Goal: Task Accomplishment & Management: Manage account settings

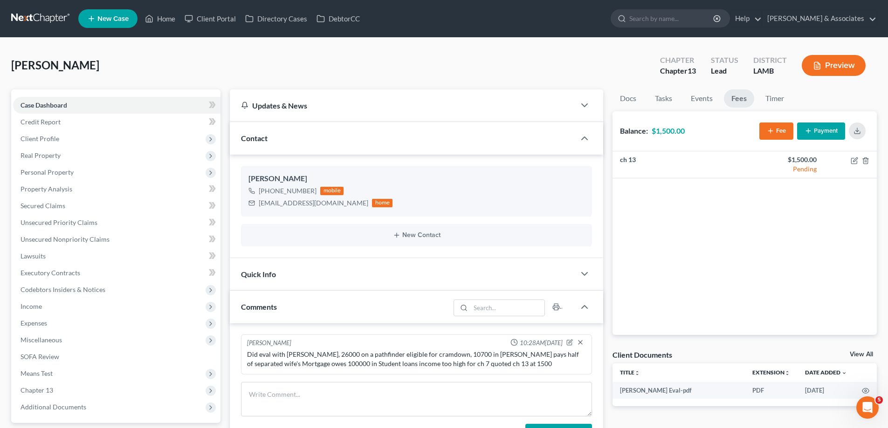
click at [105, 23] on link "New Case" at bounding box center [107, 18] width 59 height 19
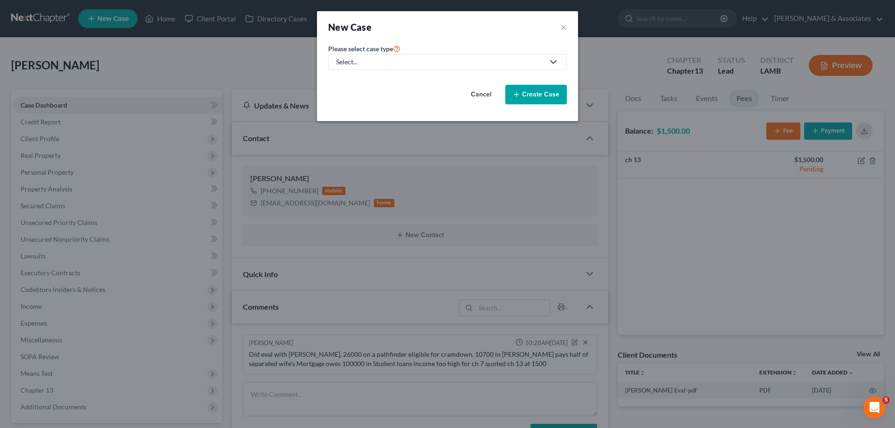
click at [485, 96] on button "Cancel" at bounding box center [480, 94] width 41 height 19
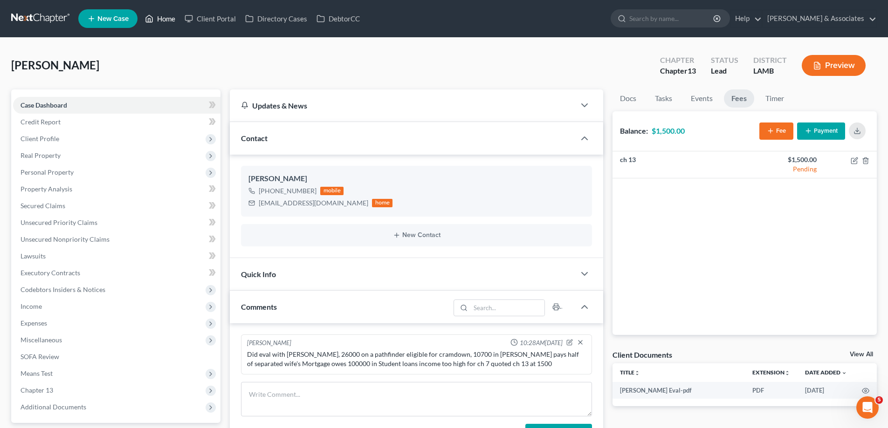
click at [161, 13] on link "Home" at bounding box center [160, 18] width 40 height 17
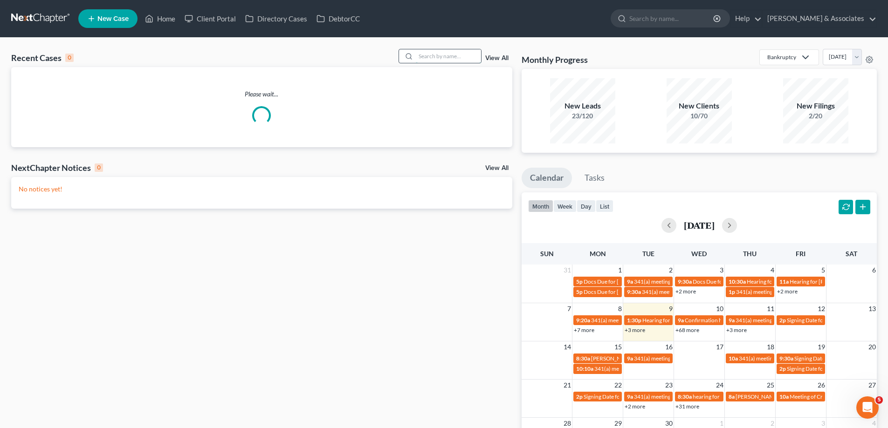
click at [434, 58] on input "search" at bounding box center [448, 56] width 65 height 14
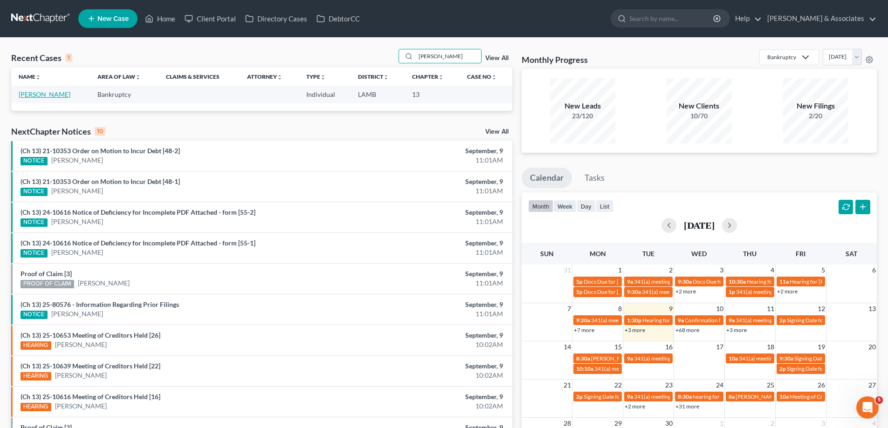
type input "[PERSON_NAME]"
click at [29, 94] on link "[PERSON_NAME]" at bounding box center [45, 94] width 52 height 8
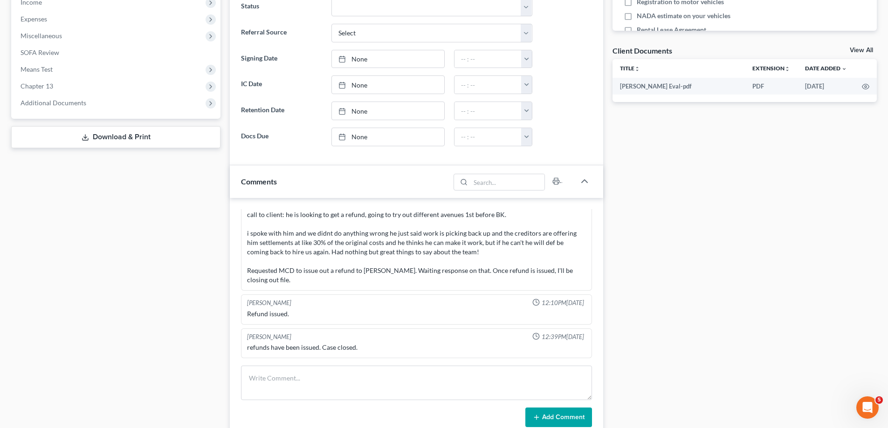
scroll to position [373, 0]
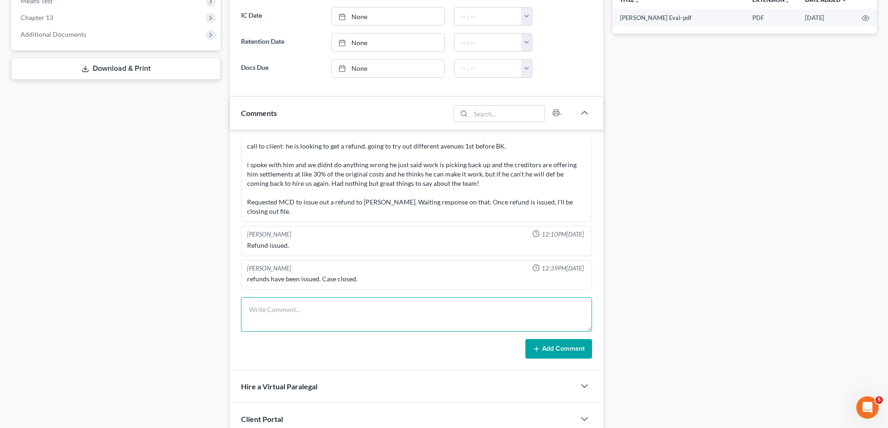
drag, startPoint x: 258, startPoint y: 313, endPoint x: 275, endPoint y: 314, distance: 17.7
click at [258, 313] on textarea at bounding box center [416, 314] width 351 height 34
paste textarea "ok, new eval uploaded owes 60000 on a silverado, 50000 in CC 50000 in Loans 460…"
type textarea "ok, new eval uploaded owes 60000 on a silverado, 50000 in CC 50000 in Loans 460…"
click at [553, 345] on button "Add Comment" at bounding box center [558, 349] width 67 height 20
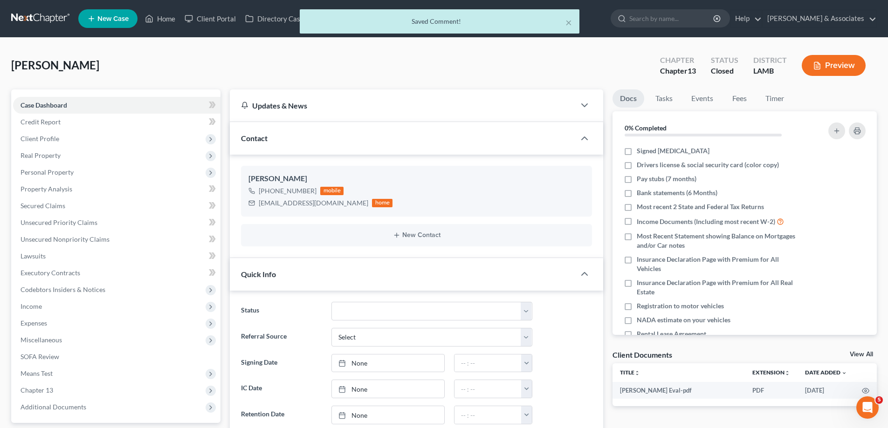
scroll to position [47, 0]
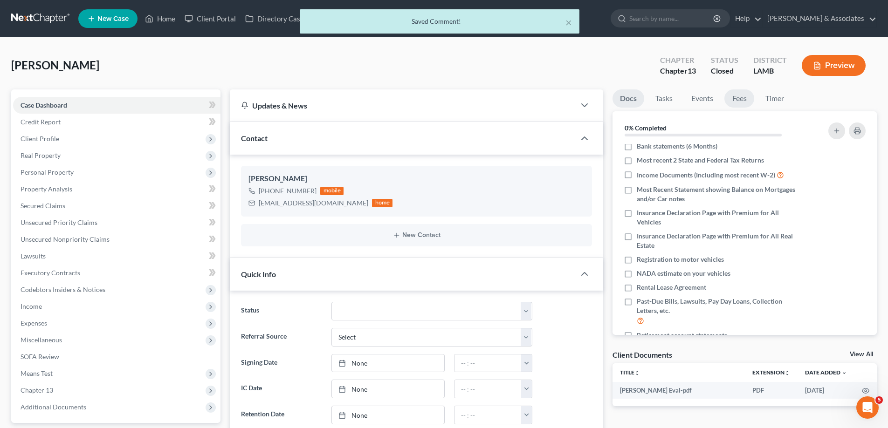
click at [746, 99] on link "Fees" at bounding box center [739, 98] width 30 height 18
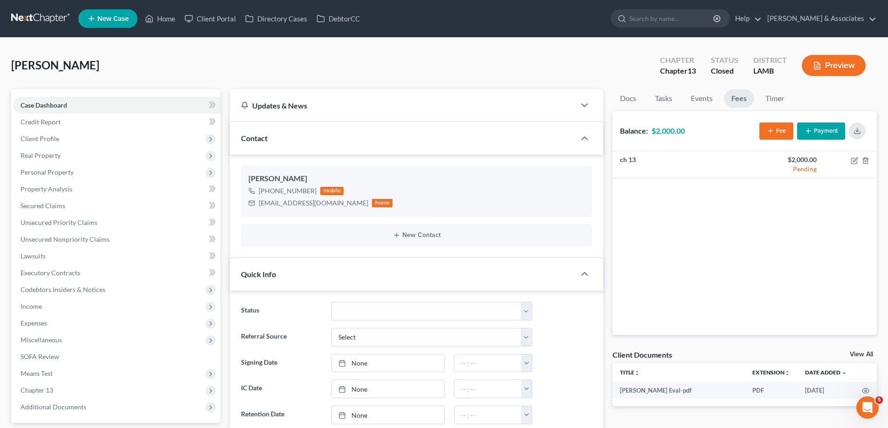
click at [862, 352] on link "View All" at bounding box center [861, 354] width 23 height 7
